Goal: Find specific page/section: Find specific page/section

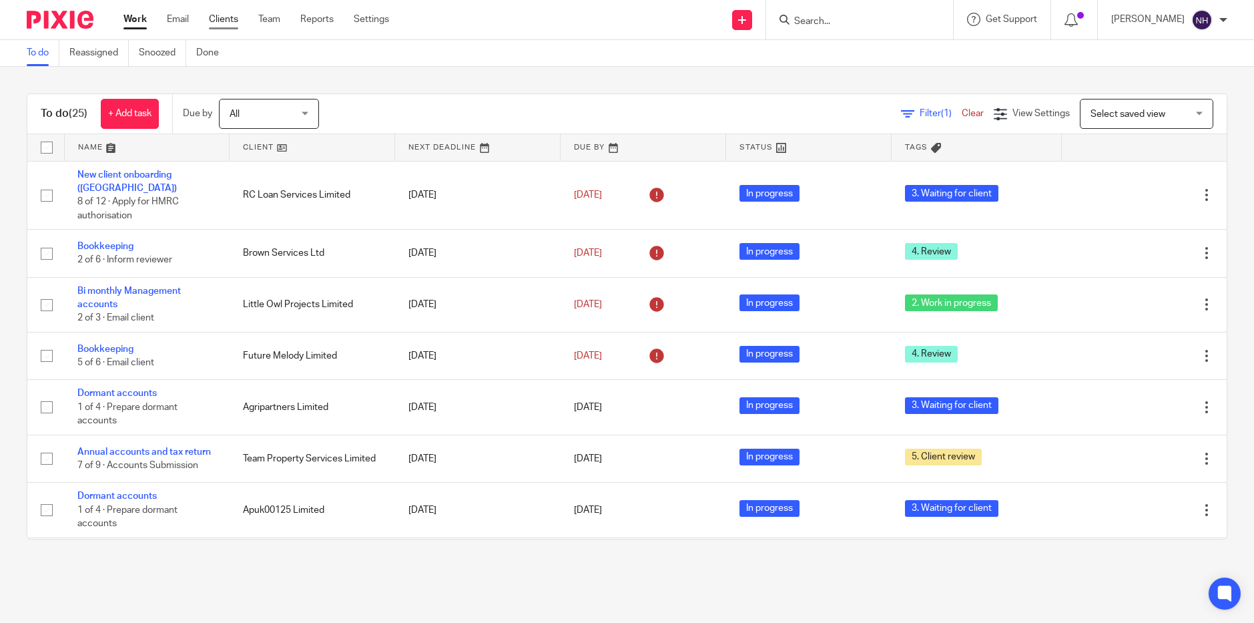
click at [231, 24] on link "Clients" at bounding box center [223, 19] width 29 height 13
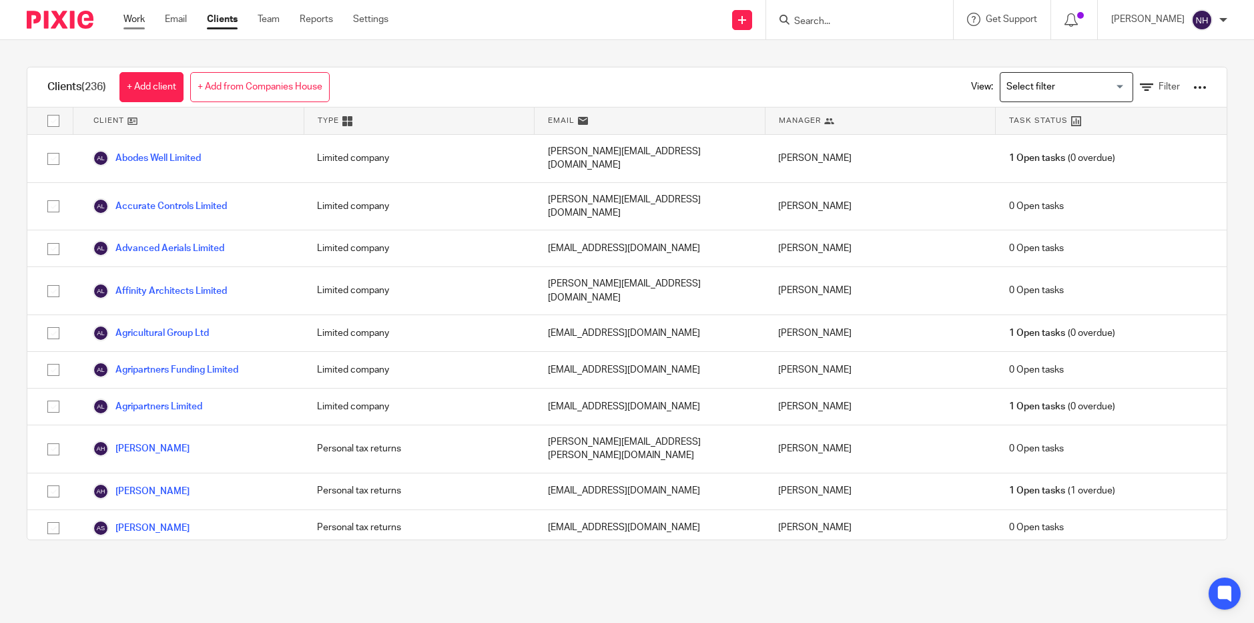
click at [133, 18] on link "Work" at bounding box center [133, 19] width 21 height 13
